Goal: Task Accomplishment & Management: Use online tool/utility

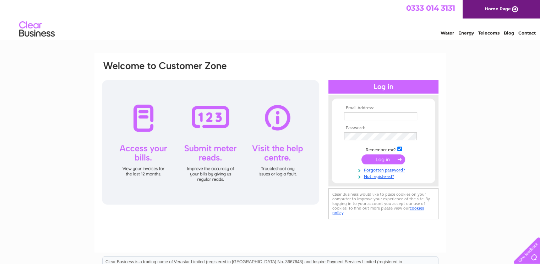
type input "[EMAIL_ADDRESS][DOMAIN_NAME]"
click at [394, 156] on input "submit" at bounding box center [384, 159] width 44 height 10
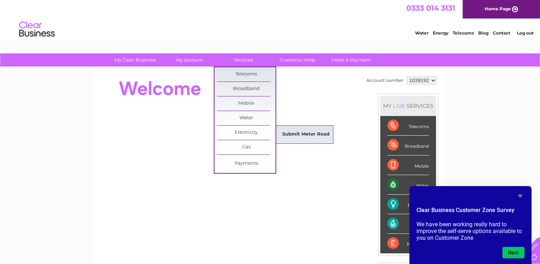
click at [281, 134] on link "Submit Meter Read" at bounding box center [306, 134] width 59 height 14
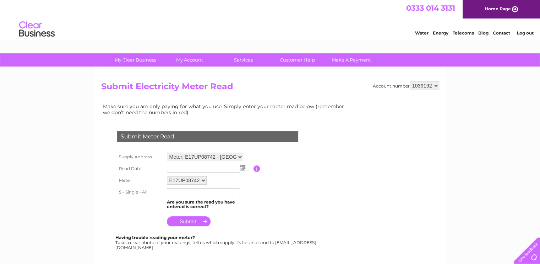
click at [244, 167] on img at bounding box center [242, 167] width 5 height 6
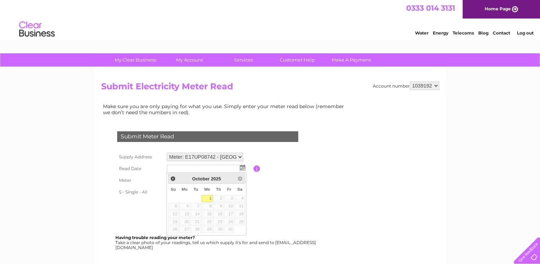
click at [210, 197] on link "1" at bounding box center [207, 198] width 11 height 7
type input "2025/10/01"
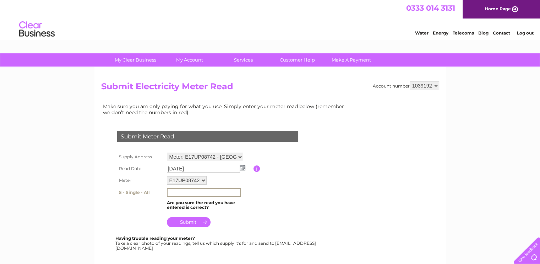
click at [176, 193] on input "text" at bounding box center [204, 192] width 74 height 9
type input "1"
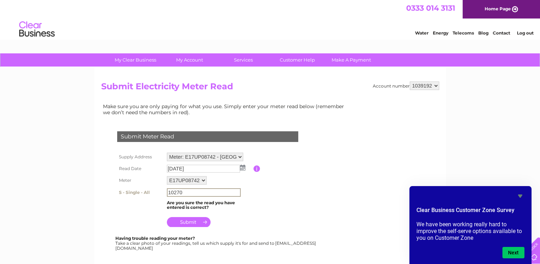
type input "10270"
click at [195, 223] on input "submit" at bounding box center [189, 221] width 44 height 10
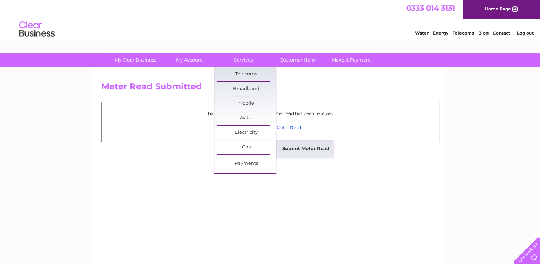
click at [306, 151] on link "Submit Meter Read" at bounding box center [306, 149] width 59 height 14
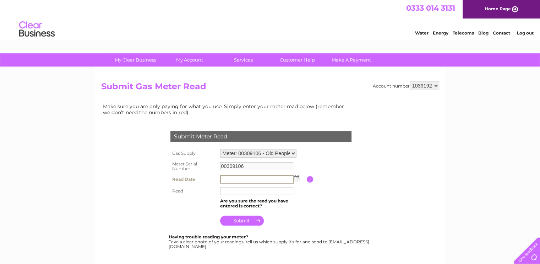
click at [243, 178] on input "text" at bounding box center [257, 179] width 74 height 9
click at [296, 178] on img at bounding box center [295, 178] width 5 height 6
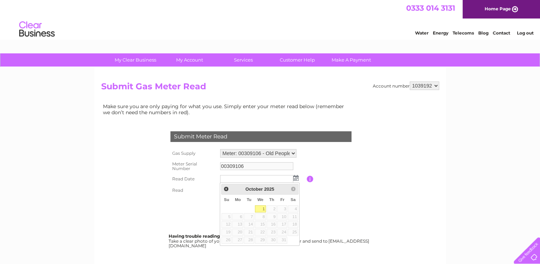
click at [262, 209] on link "1" at bounding box center [260, 208] width 11 height 7
type input "[DATE]"
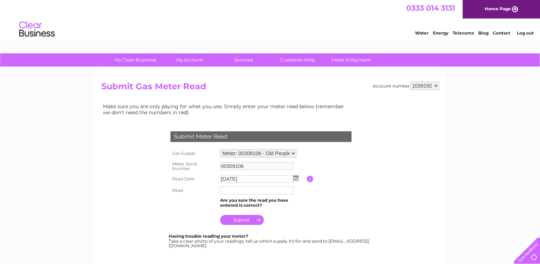
click at [235, 190] on input "text" at bounding box center [256, 190] width 73 height 8
type input "1"
type input "1998"
click at [237, 217] on input "submit" at bounding box center [242, 220] width 44 height 10
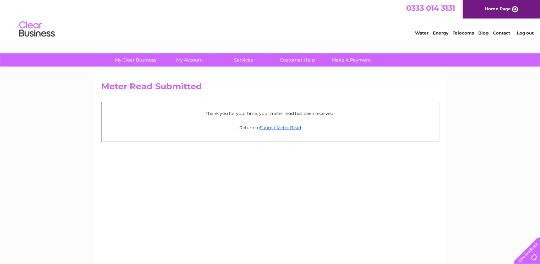
click at [531, 34] on link "Log out" at bounding box center [525, 32] width 17 height 5
